Goal: Task Accomplishment & Management: Use online tool/utility

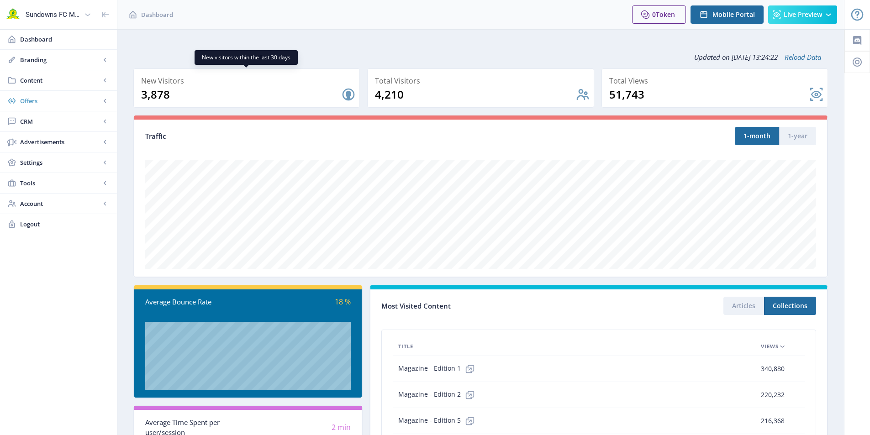
click at [24, 97] on span "Offers" at bounding box center [60, 100] width 80 height 9
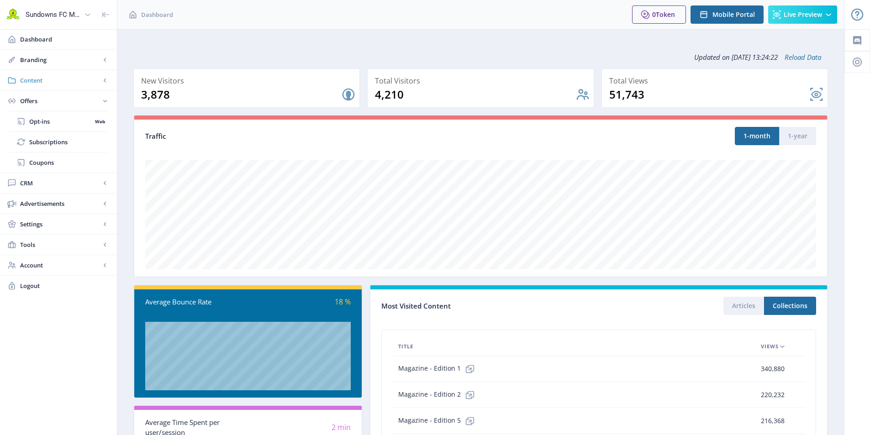
click at [31, 80] on span "Content" at bounding box center [60, 80] width 80 height 9
click at [45, 120] on span "Collections" at bounding box center [68, 121] width 79 height 9
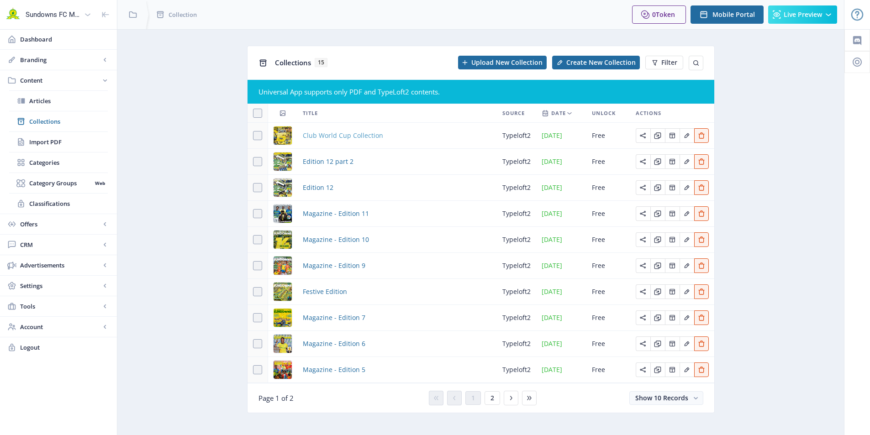
click at [365, 134] on span "Club World Cup Collection" at bounding box center [343, 135] width 80 height 11
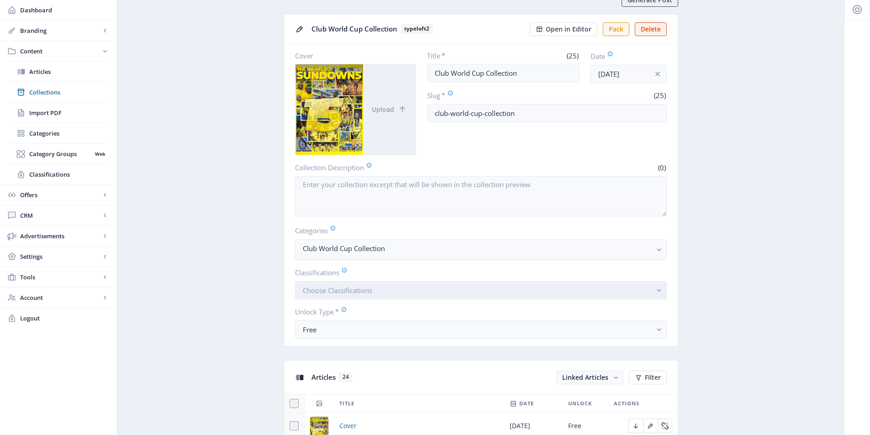
scroll to position [46, 0]
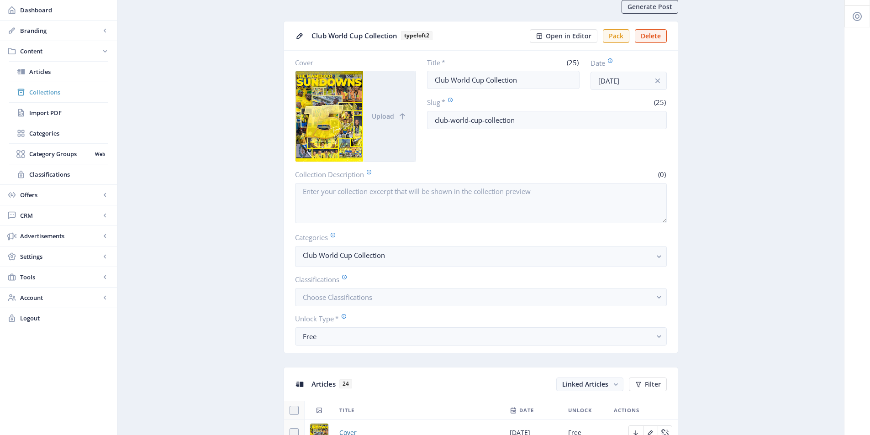
click at [49, 94] on span "Collections" at bounding box center [68, 92] width 79 height 9
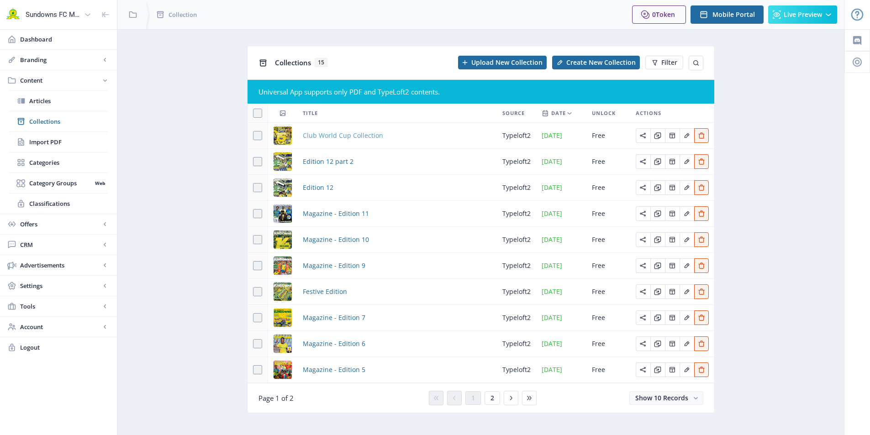
click at [319, 134] on span "Club World Cup Collection" at bounding box center [343, 135] width 80 height 11
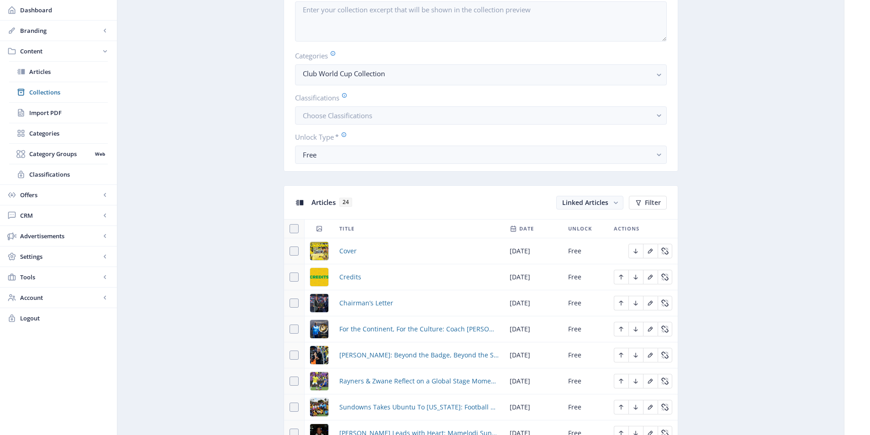
scroll to position [228, 0]
click at [348, 277] on span "Credits" at bounding box center [350, 276] width 22 height 11
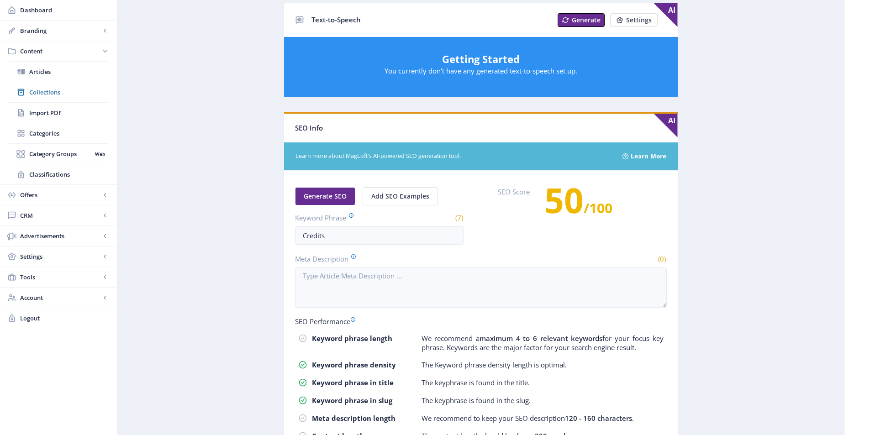
scroll to position [411, 0]
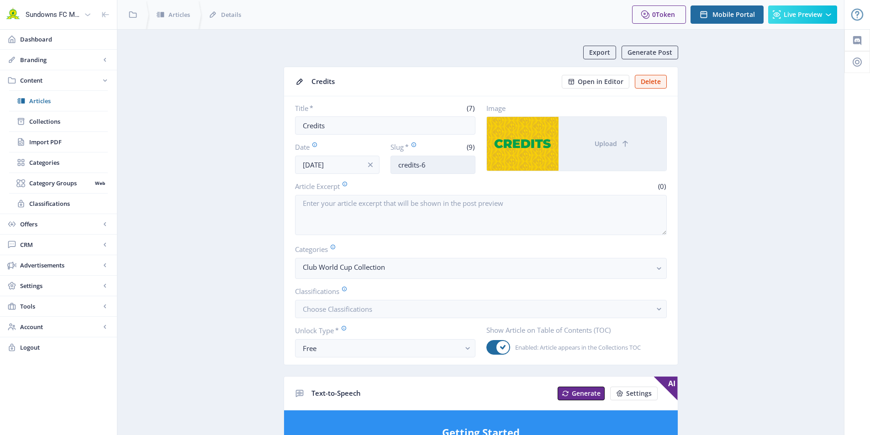
scroll to position [137, 0]
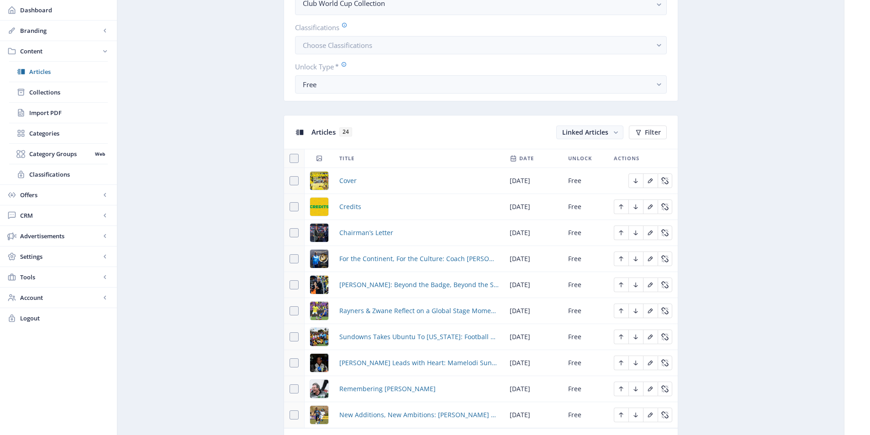
scroll to position [320, 0]
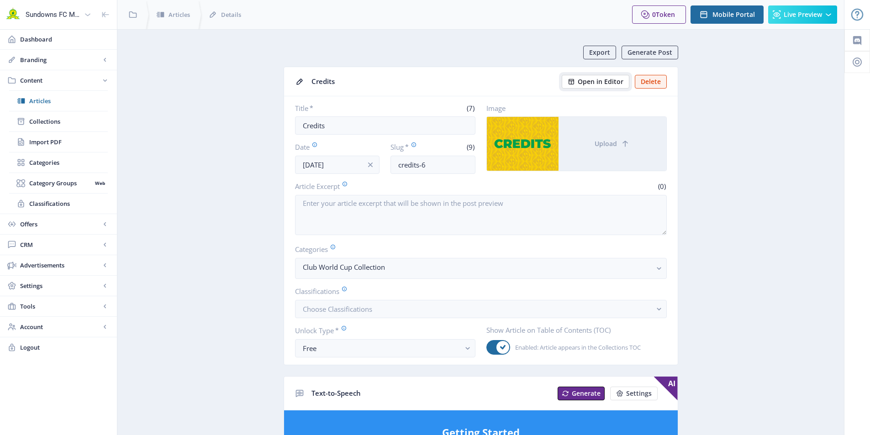
click at [600, 81] on span "Open in Editor" at bounding box center [601, 81] width 46 height 7
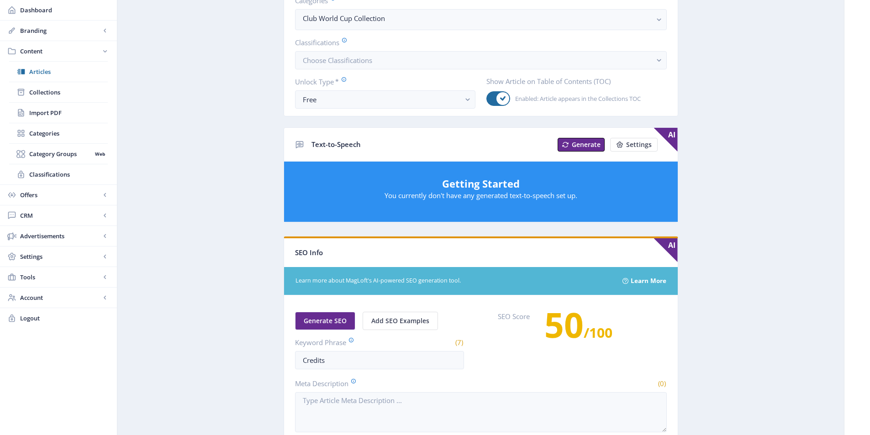
scroll to position [137, 0]
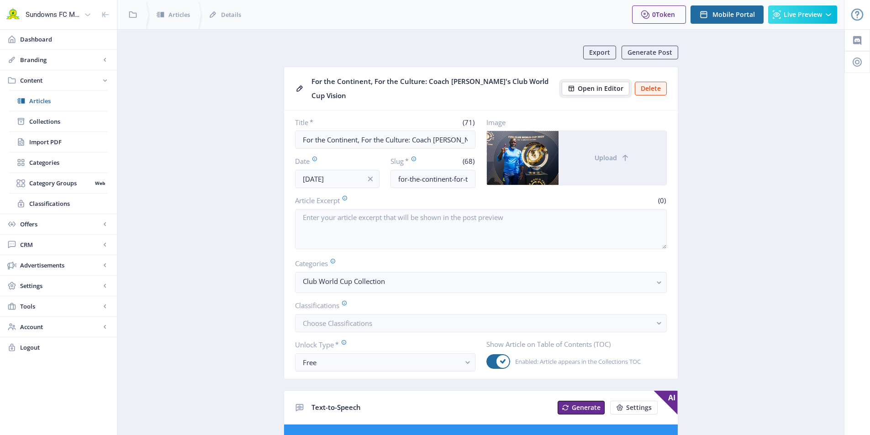
click at [613, 85] on span "Open in Editor" at bounding box center [601, 88] width 46 height 7
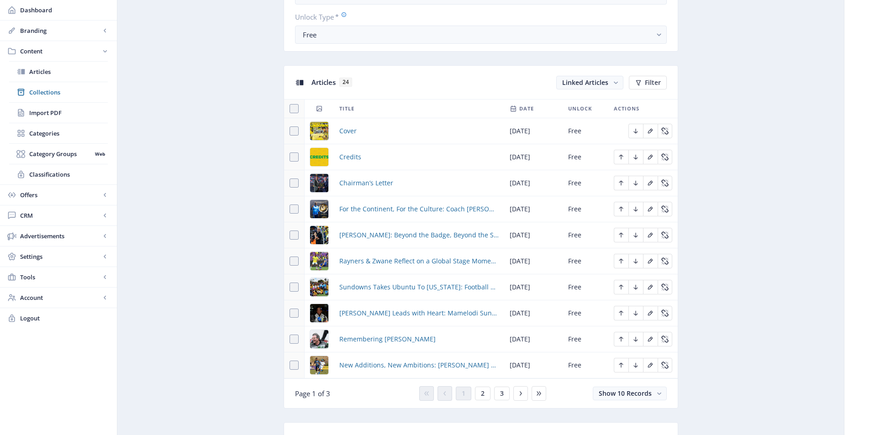
scroll to position [365, 0]
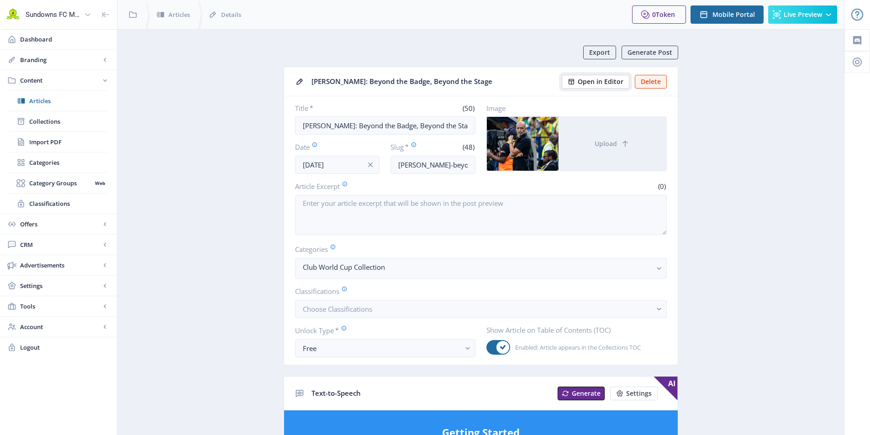
click at [590, 85] on span "Open in Editor" at bounding box center [601, 81] width 46 height 7
